Goal: Task Accomplishment & Management: Manage account settings

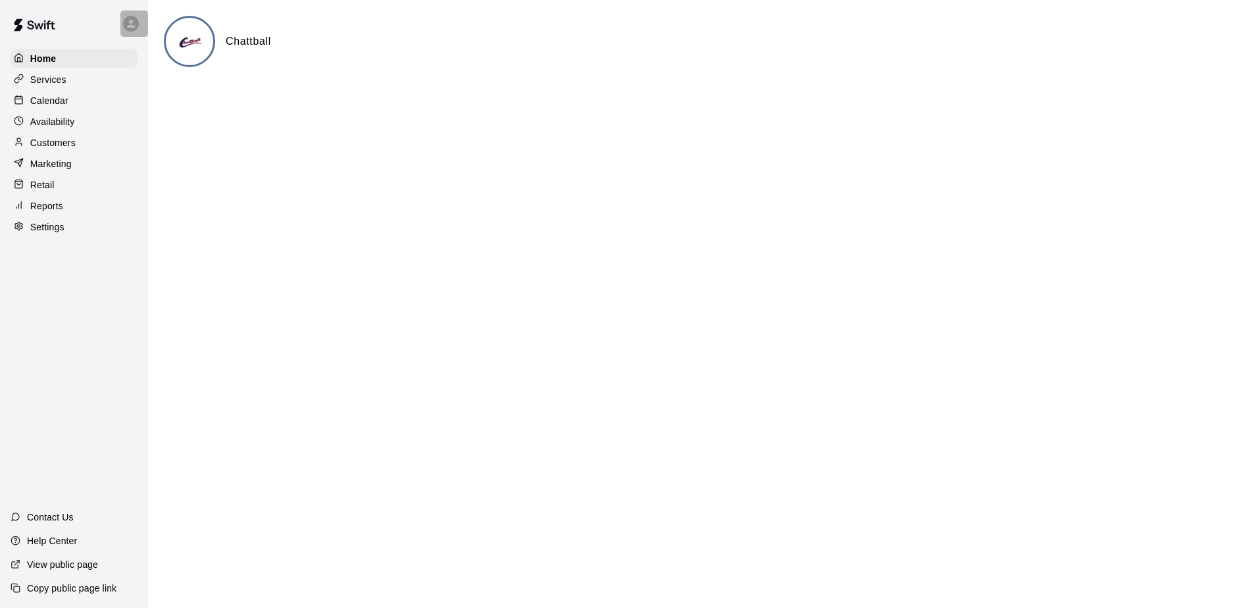
click at [124, 22] on div at bounding box center [131, 24] width 16 height 16
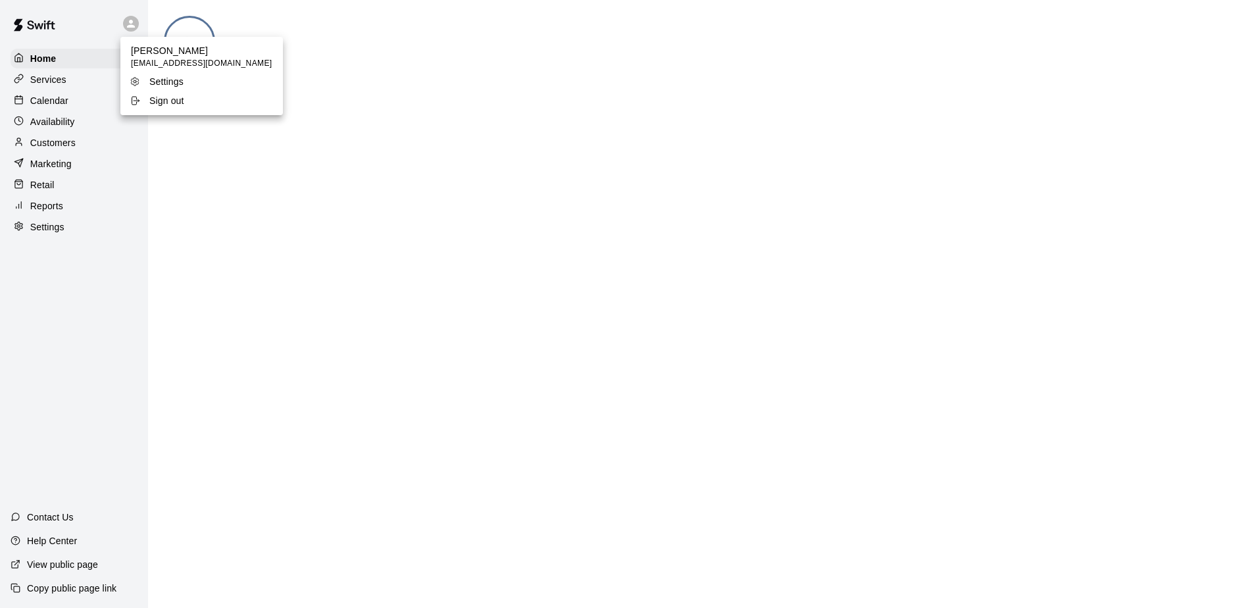
click at [154, 95] on p "Sign out" at bounding box center [166, 100] width 35 height 13
click at [63, 102] on p "Calendar" at bounding box center [49, 100] width 38 height 13
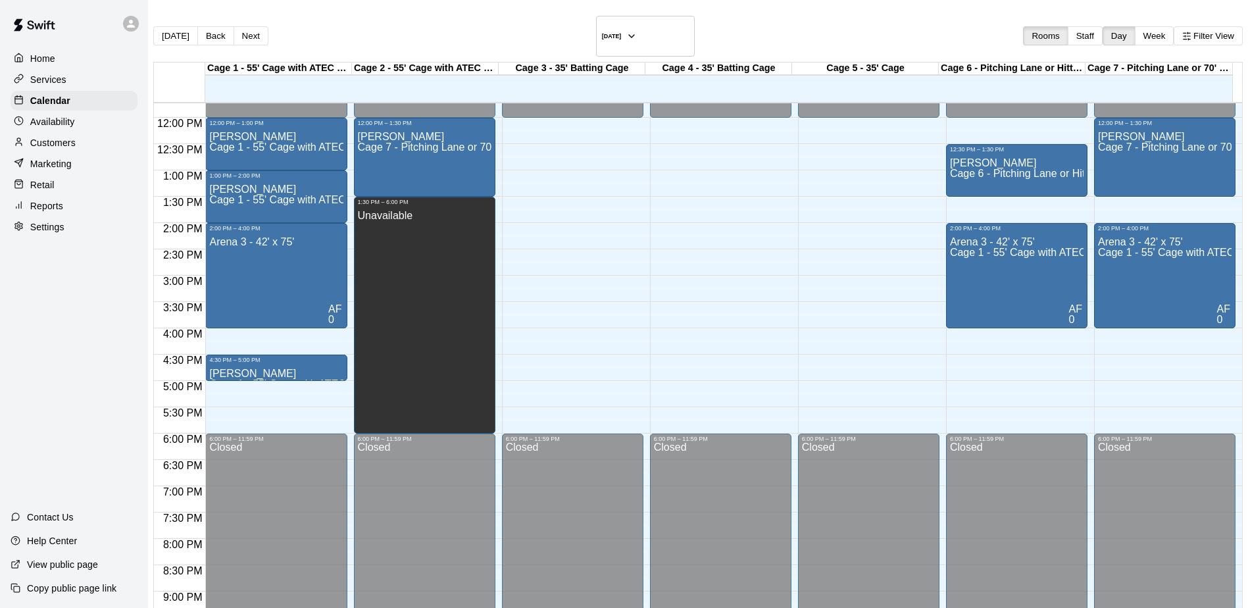
scroll to position [551, 0]
